Goal: Transaction & Acquisition: Download file/media

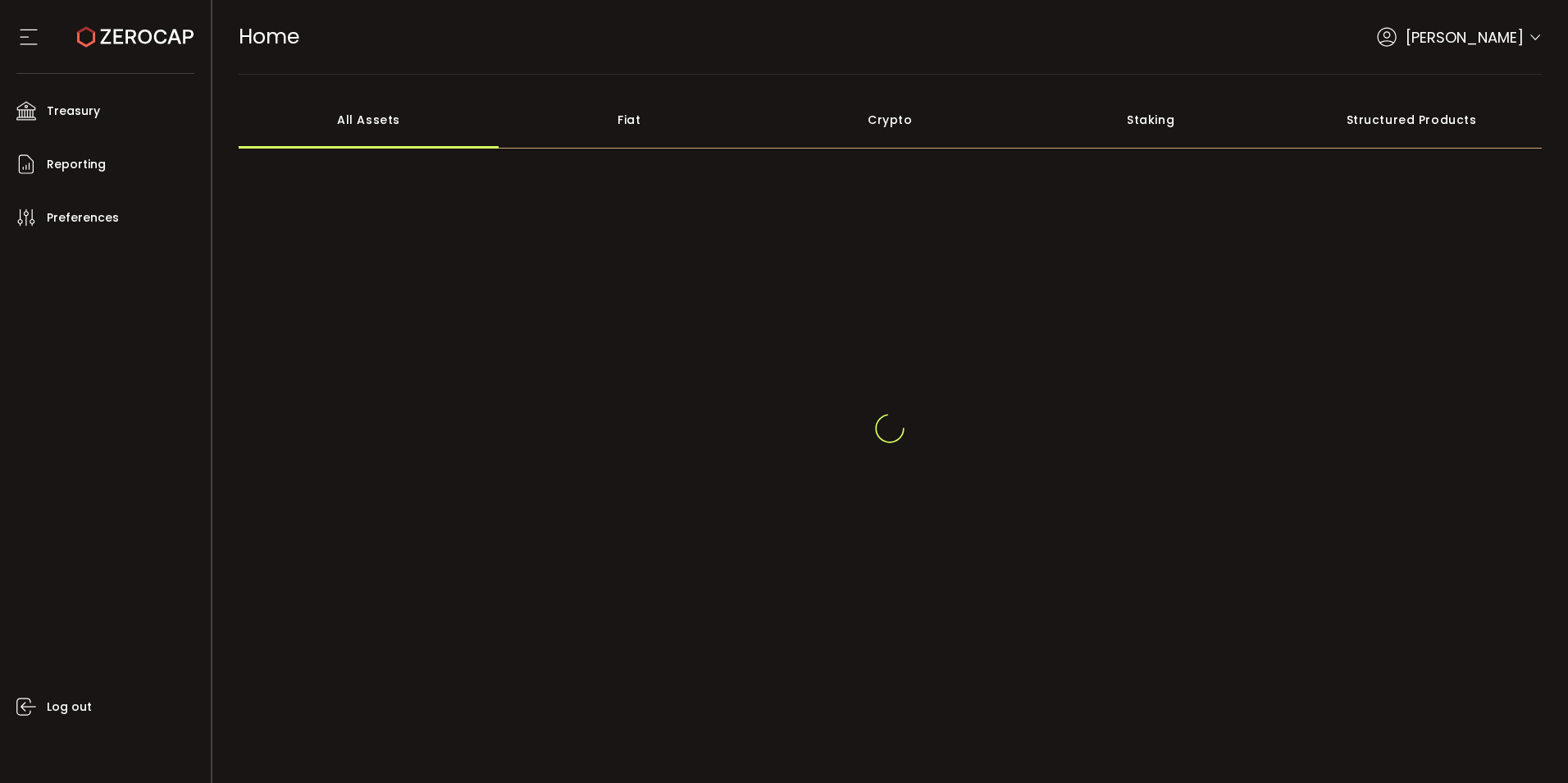
click at [1513, 41] on span "Cristal Quinal" at bounding box center [1465, 37] width 118 height 22
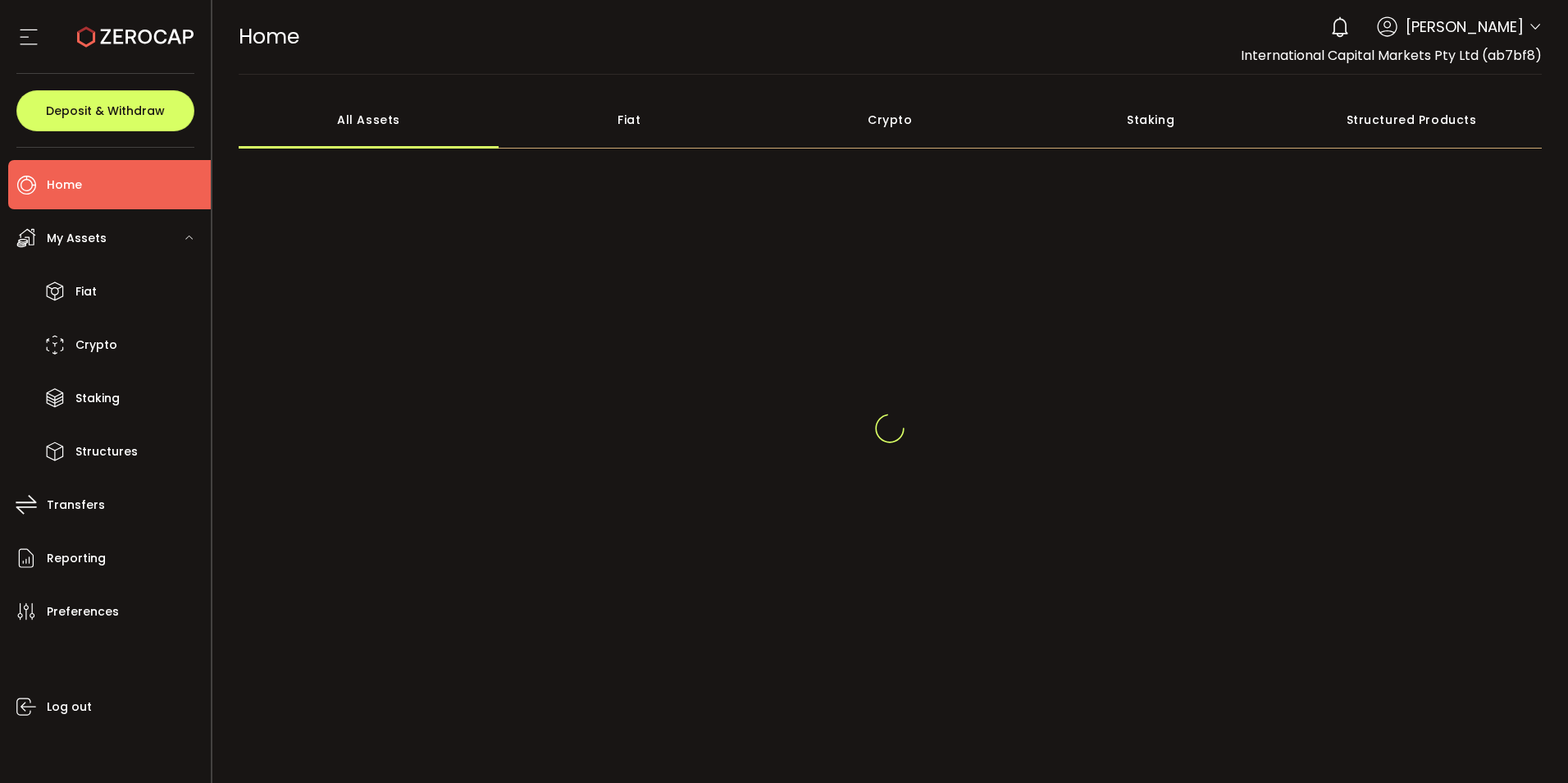
click at [1528, 39] on div "Cristal Quinal" at bounding box center [1432, 27] width 219 height 36
click at [1529, 25] on icon at bounding box center [1535, 27] width 13 height 13
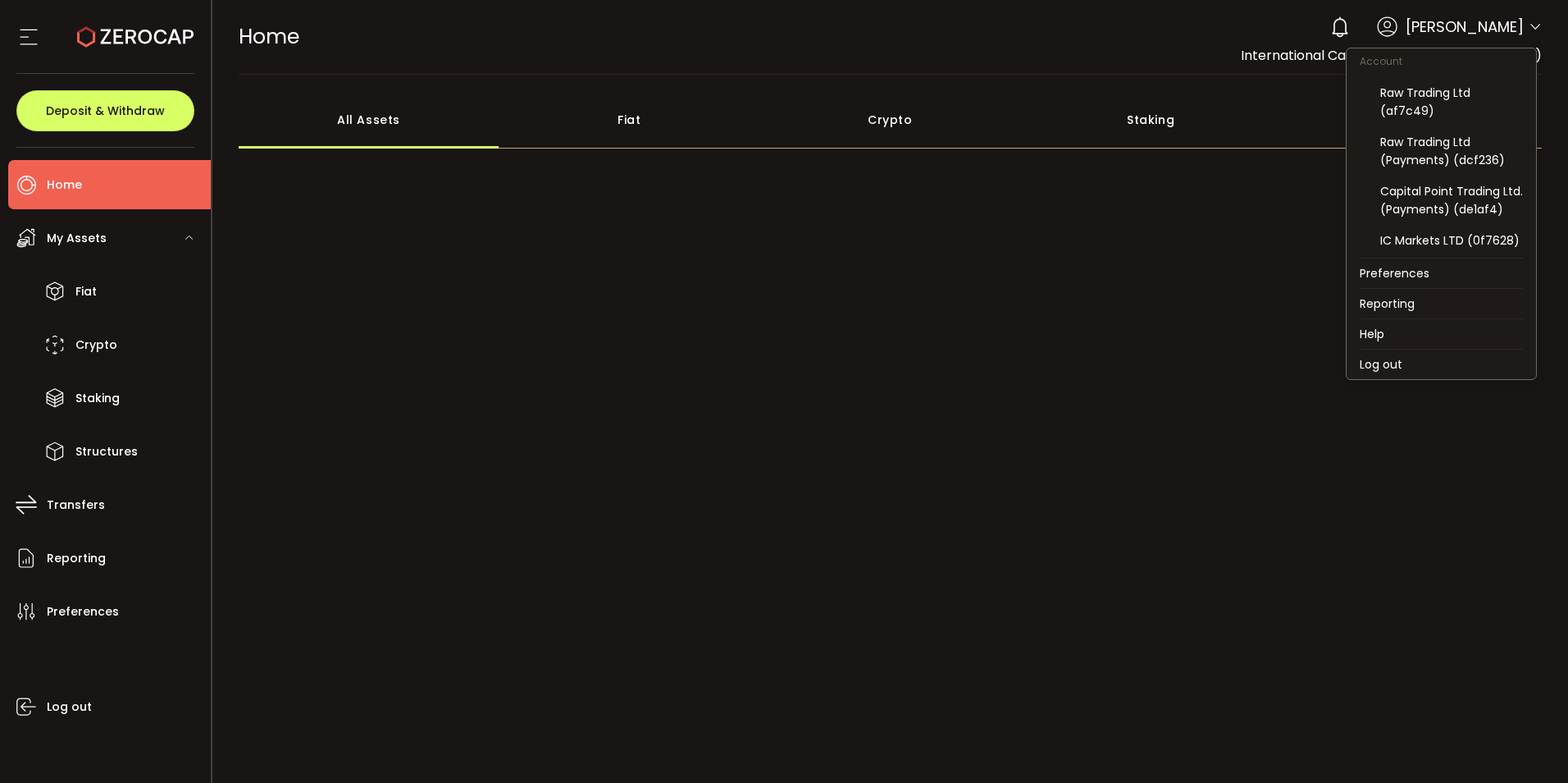
scroll to position [176, 0]
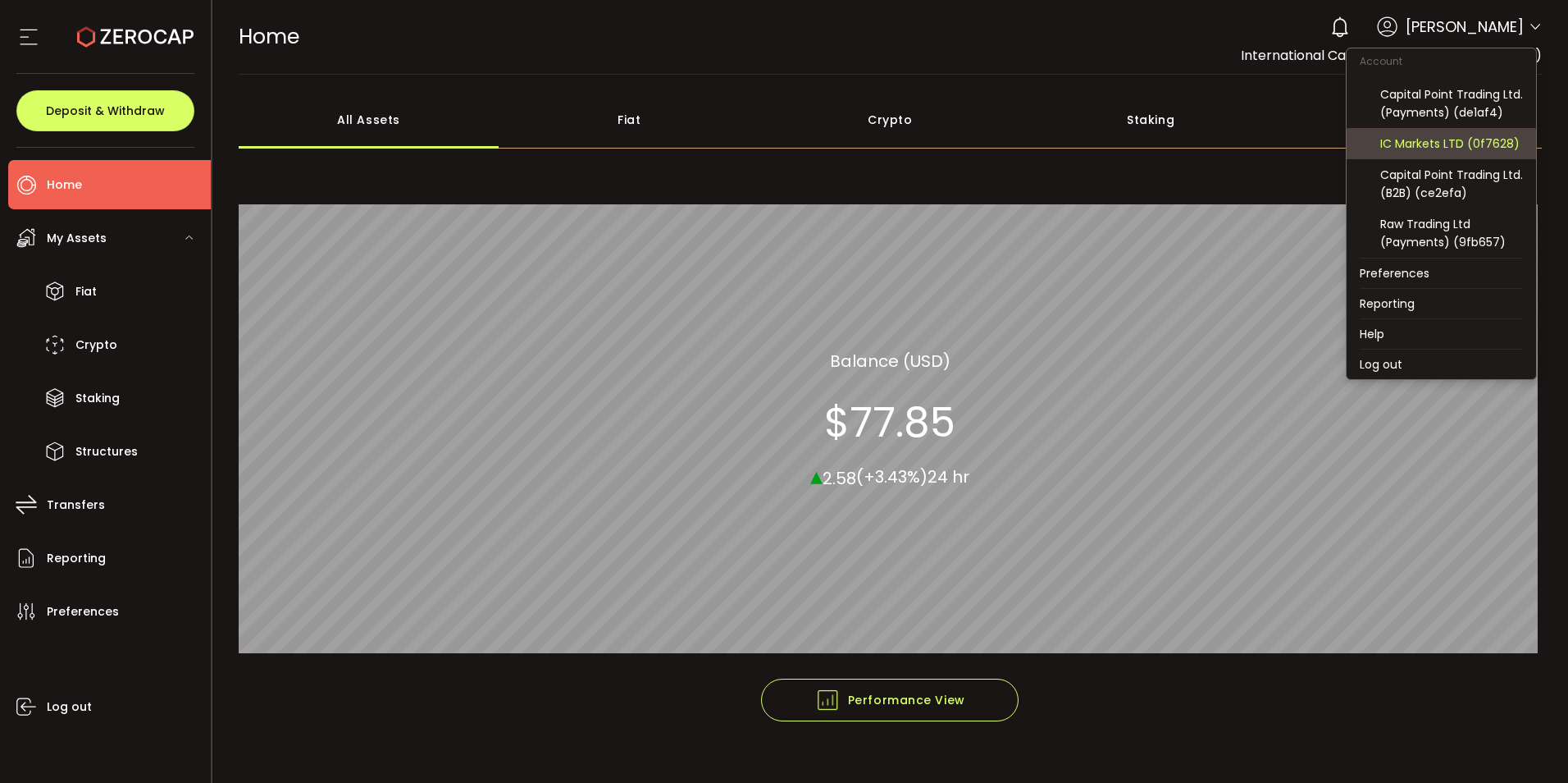
click at [1457, 142] on div "IC Markets LTD (0f7628)" at bounding box center [1452, 143] width 143 height 18
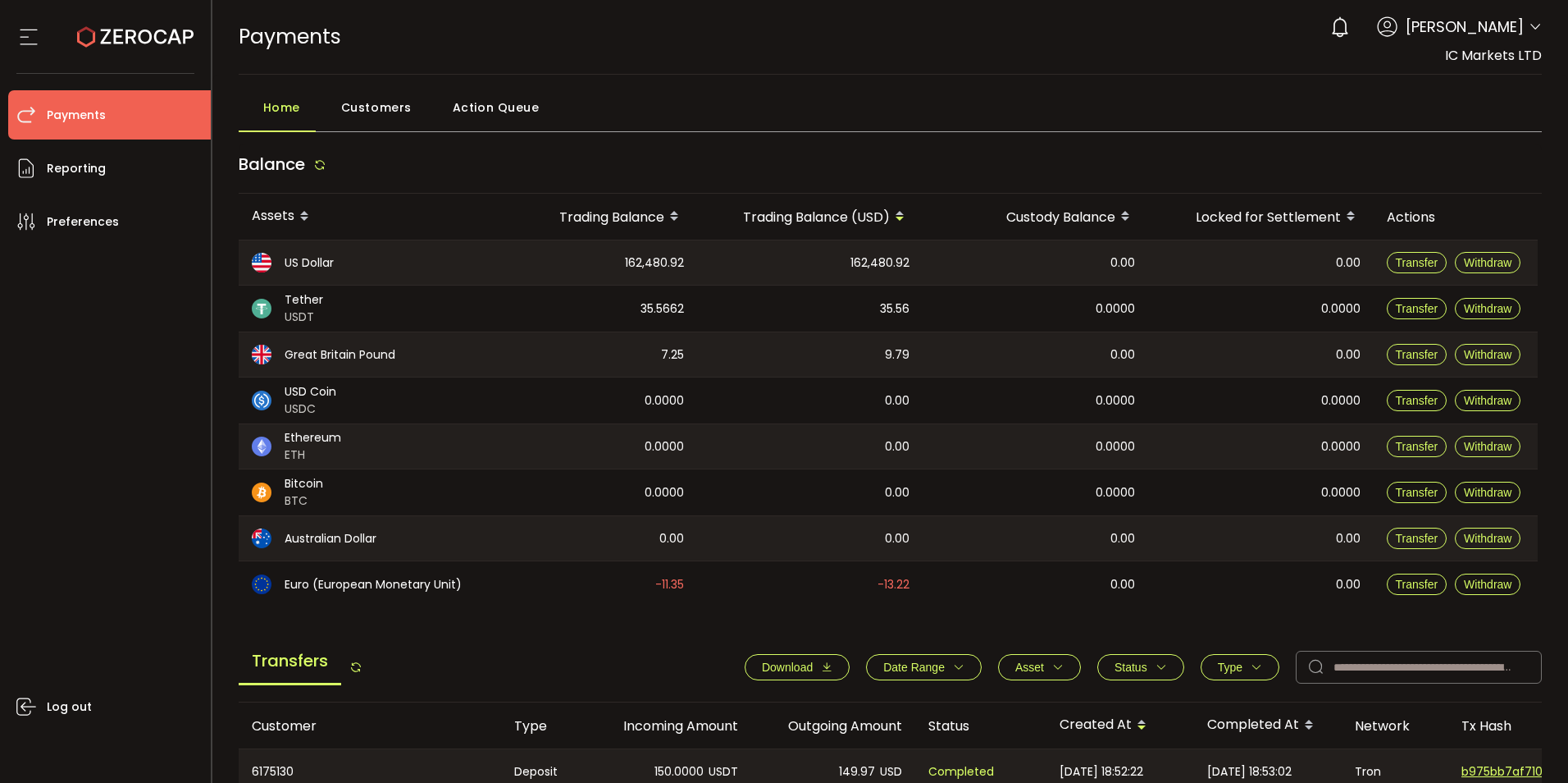
scroll to position [246, 0]
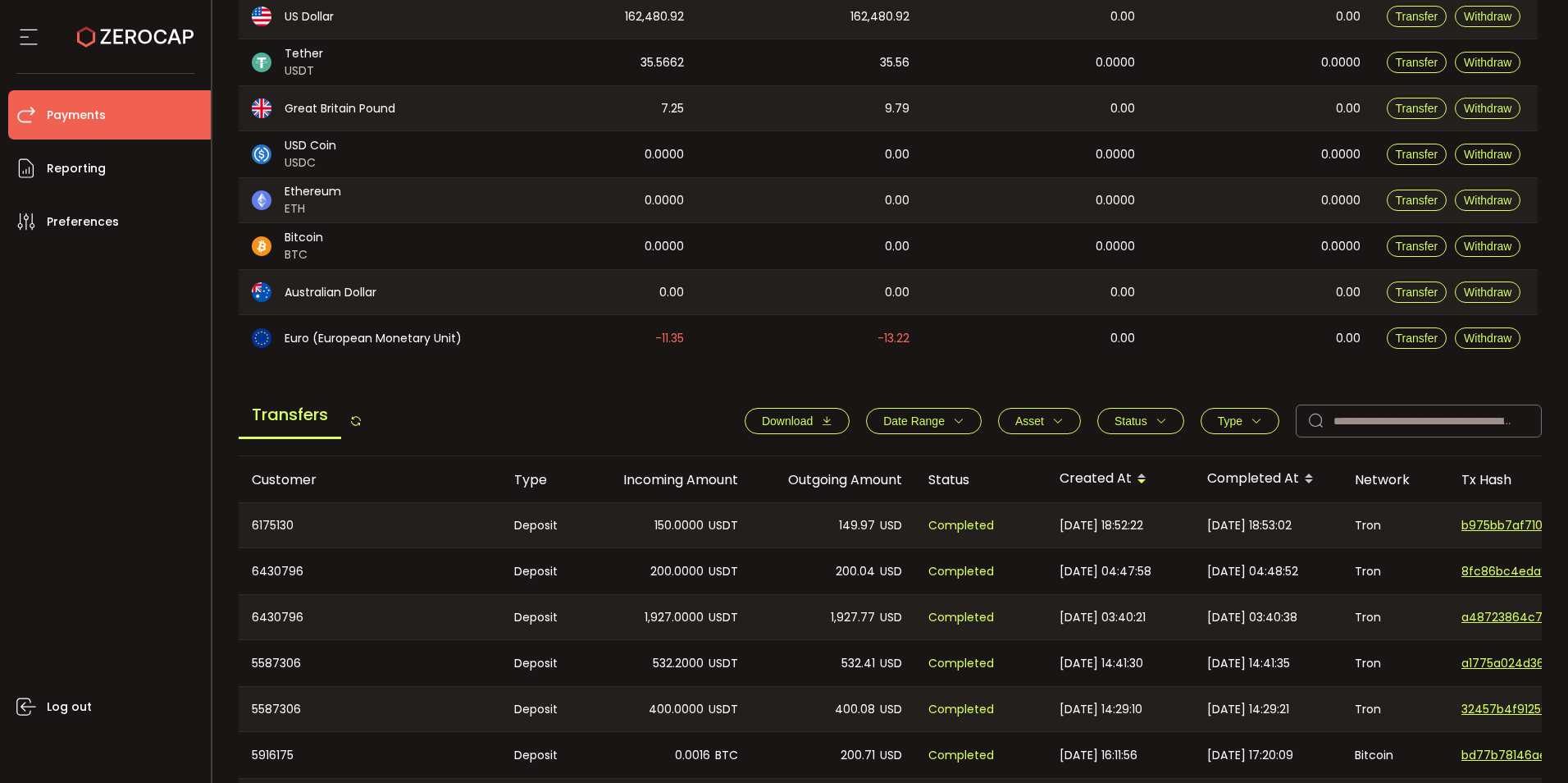
click at [767, 429] on button "Download" at bounding box center [797, 421] width 105 height 26
